Goal: Transaction & Acquisition: Purchase product/service

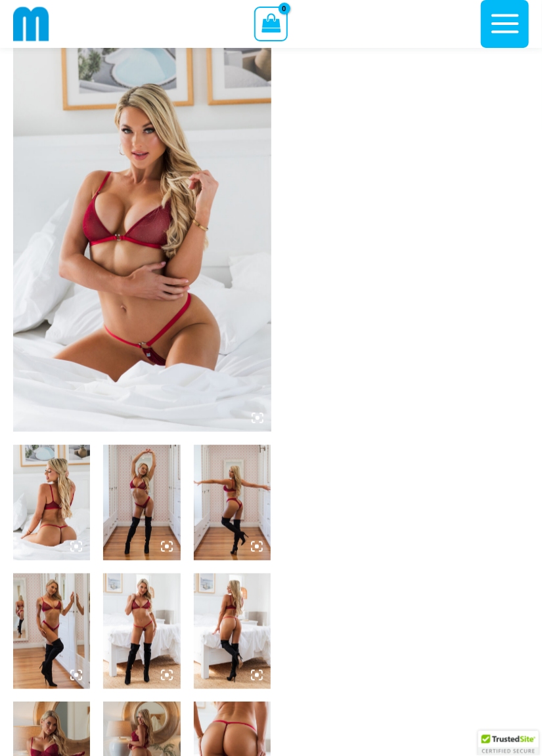
scroll to position [39, 0]
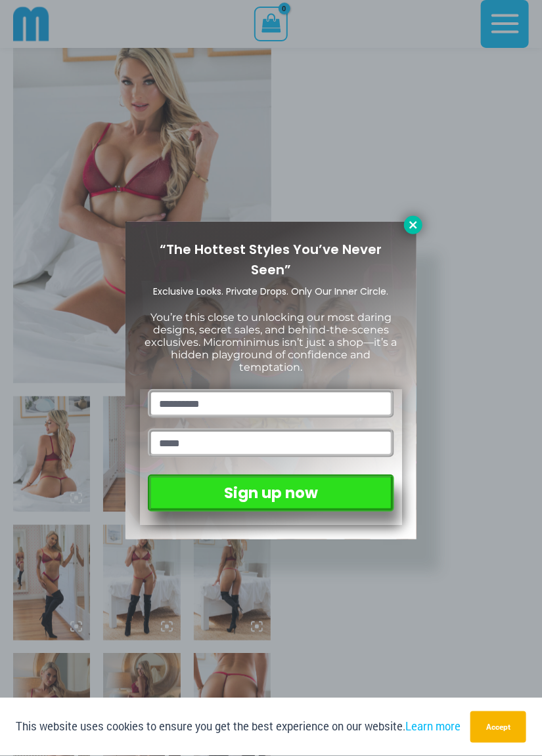
click at [412, 229] on icon at bounding box center [413, 225] width 12 height 12
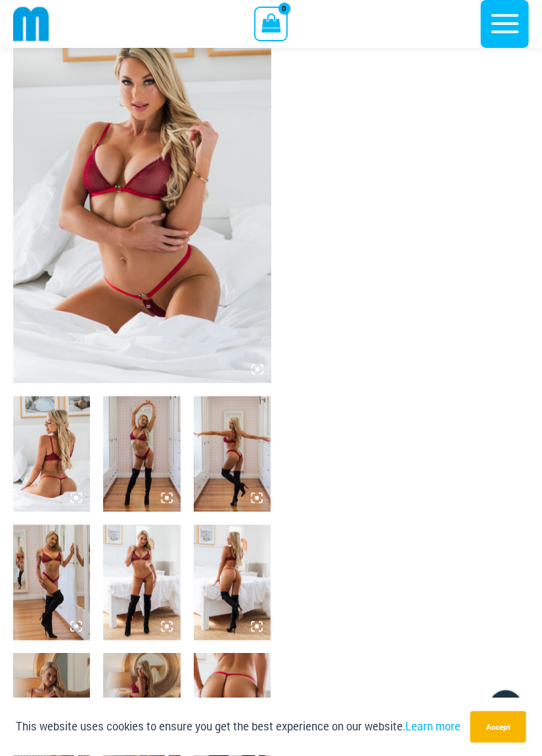
click at [59, 702] on img at bounding box center [51, 712] width 77 height 116
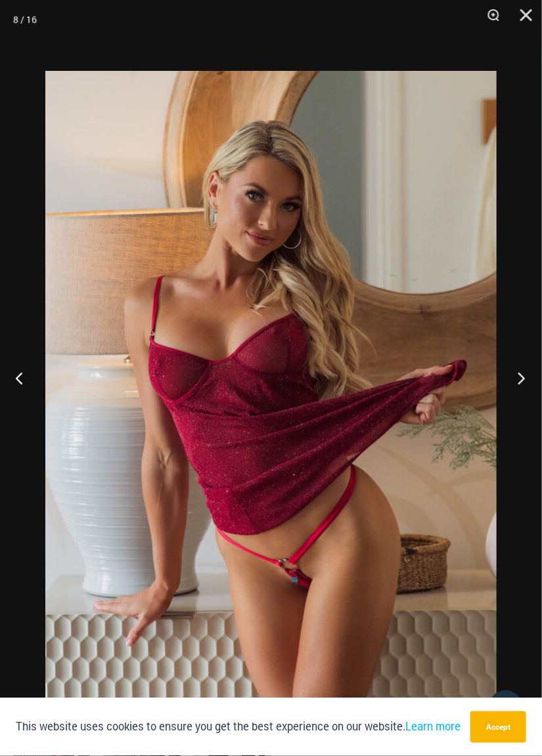
click at [511, 411] on button "Next" at bounding box center [516, 378] width 49 height 66
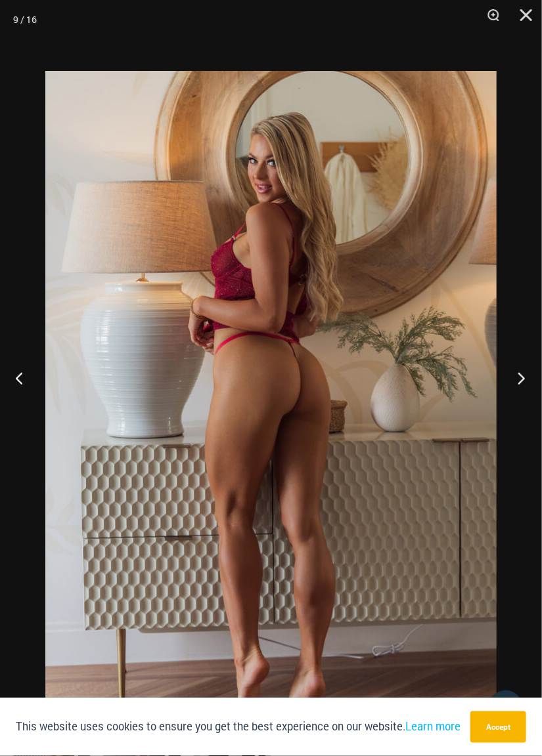
click at [514, 411] on button "Next" at bounding box center [516, 378] width 49 height 66
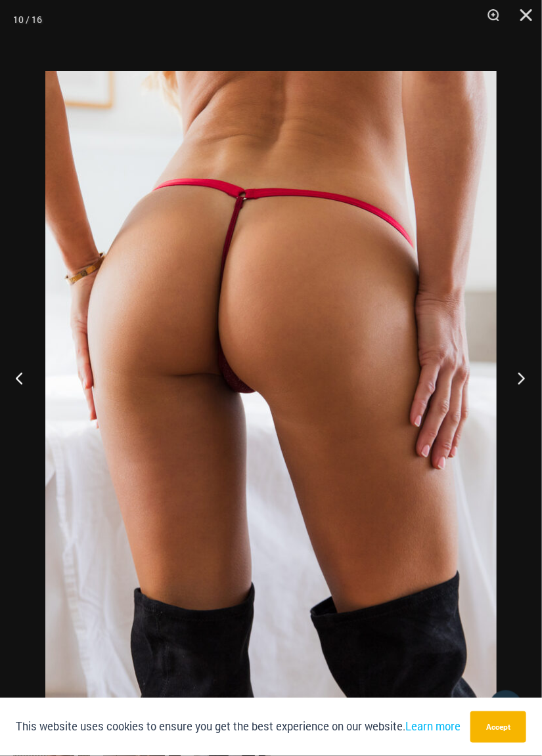
click at [512, 411] on button "Next" at bounding box center [516, 378] width 49 height 66
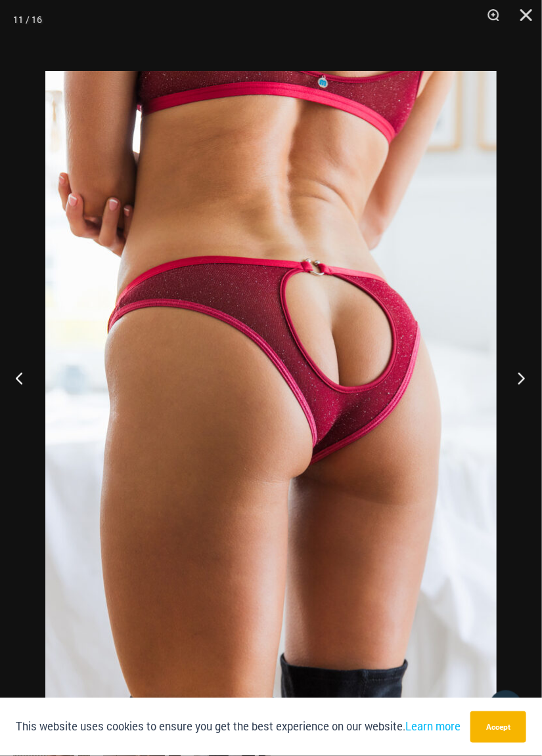
click at [511, 411] on button "Next" at bounding box center [516, 378] width 49 height 66
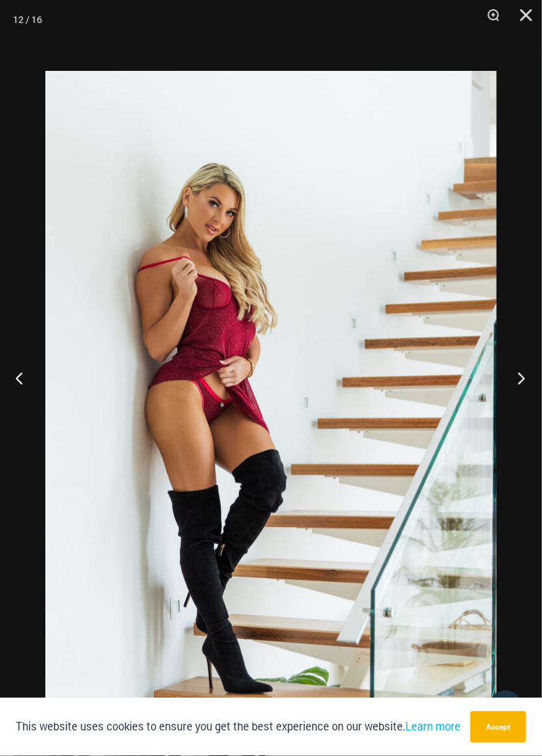
click at [514, 411] on button "Next" at bounding box center [516, 378] width 49 height 66
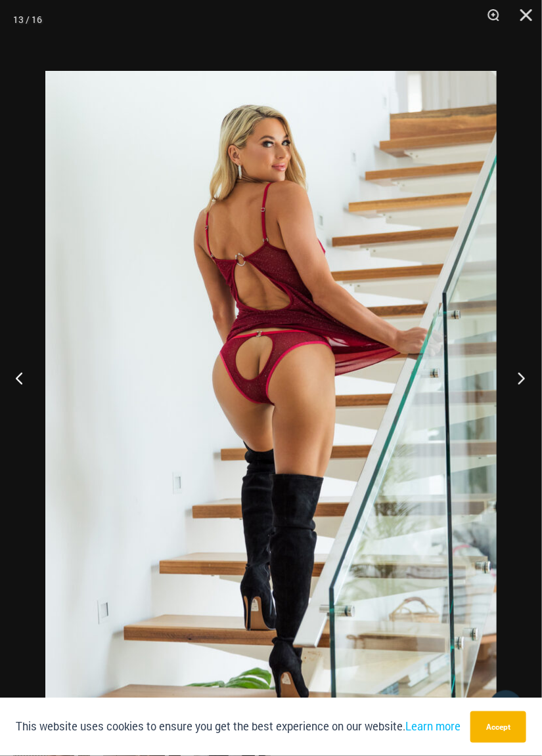
click at [515, 411] on button "Next" at bounding box center [516, 378] width 49 height 66
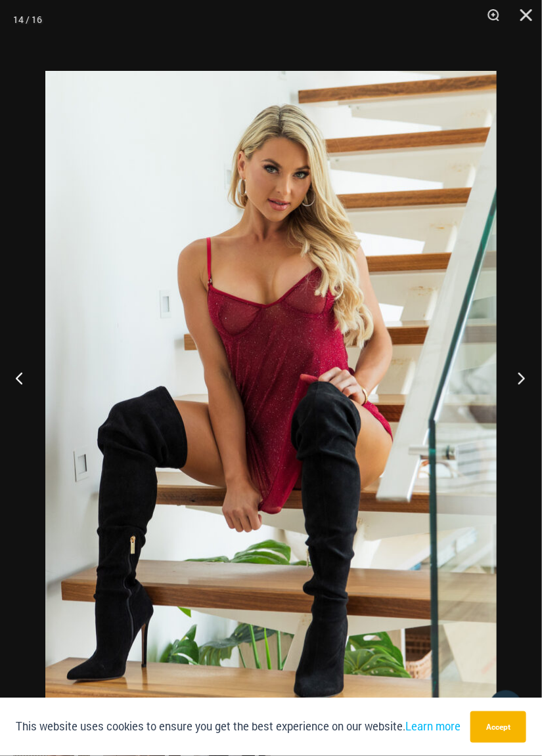
click at [514, 411] on button "Next" at bounding box center [516, 378] width 49 height 66
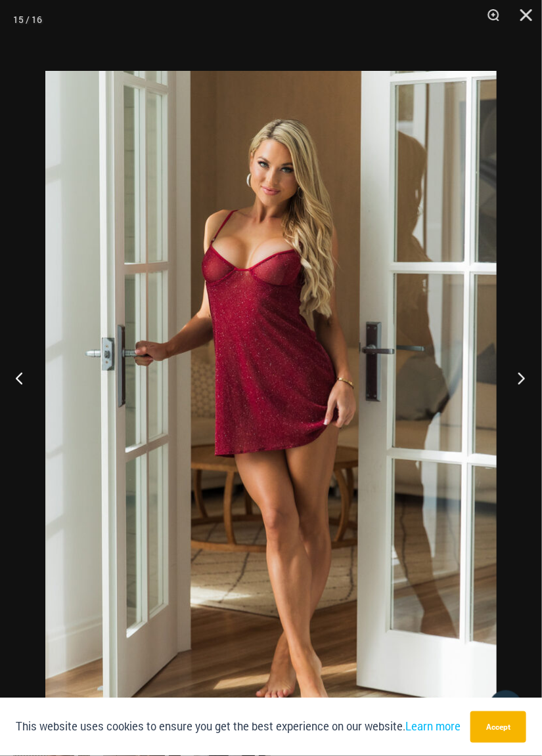
click at [516, 411] on button "Next" at bounding box center [516, 378] width 49 height 66
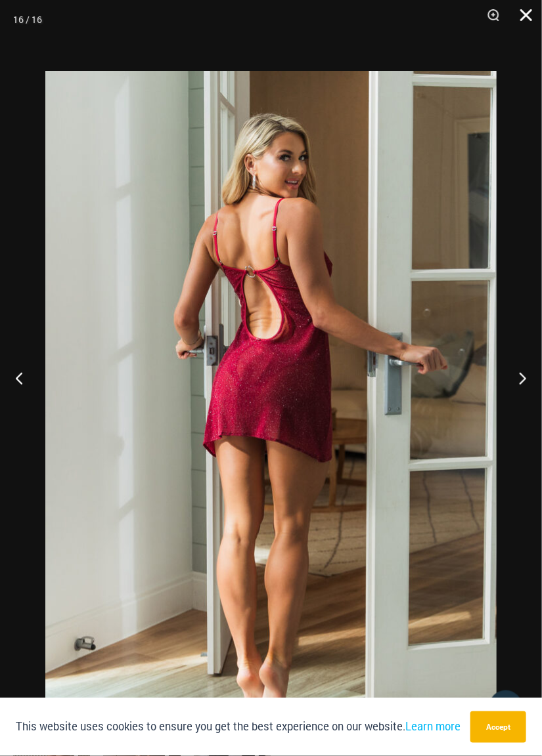
click at [519, 24] on button "Close" at bounding box center [521, 19] width 33 height 39
